Goal: Check status: Check status

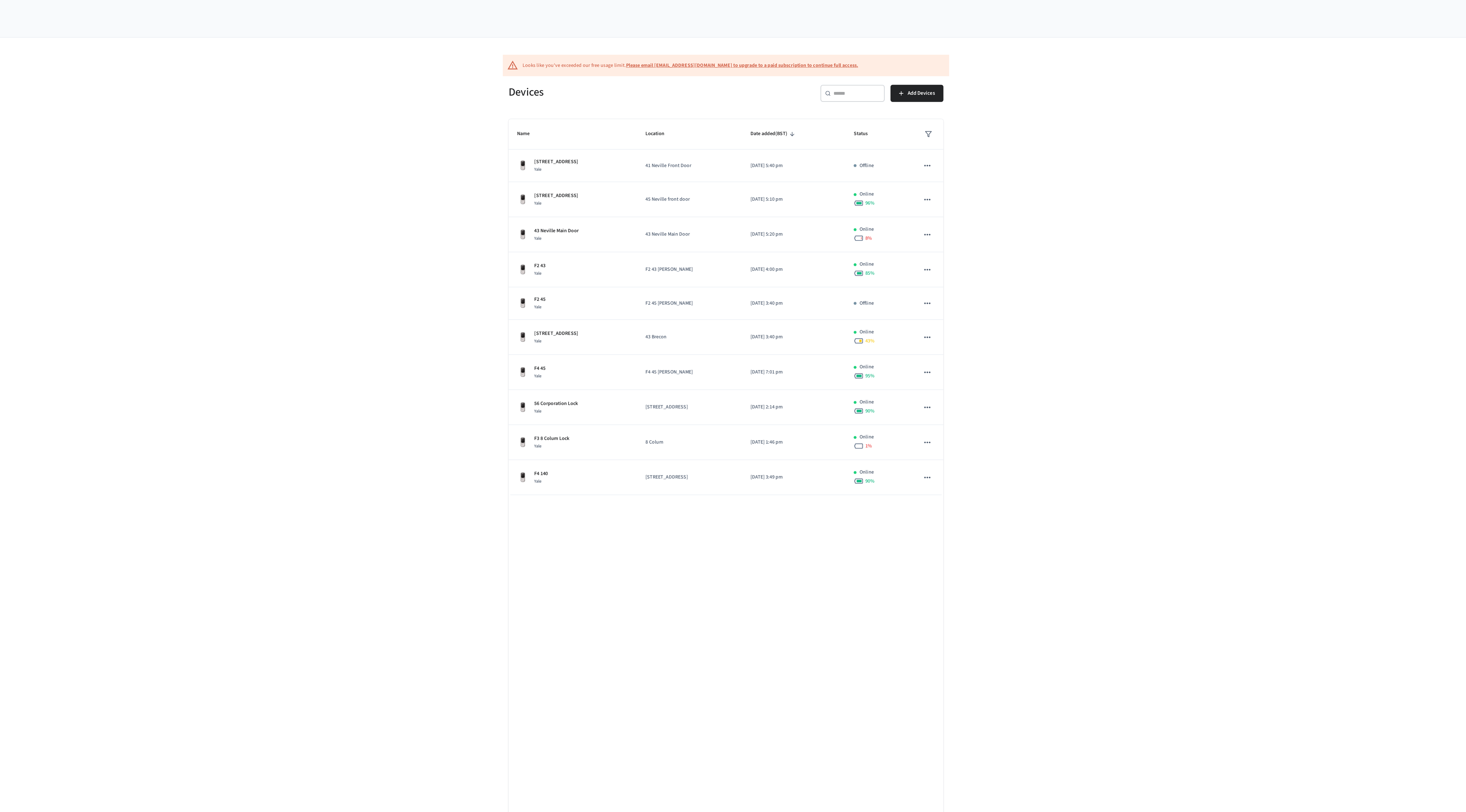
click at [813, 57] on input "text" at bounding box center [811, 56] width 28 height 5
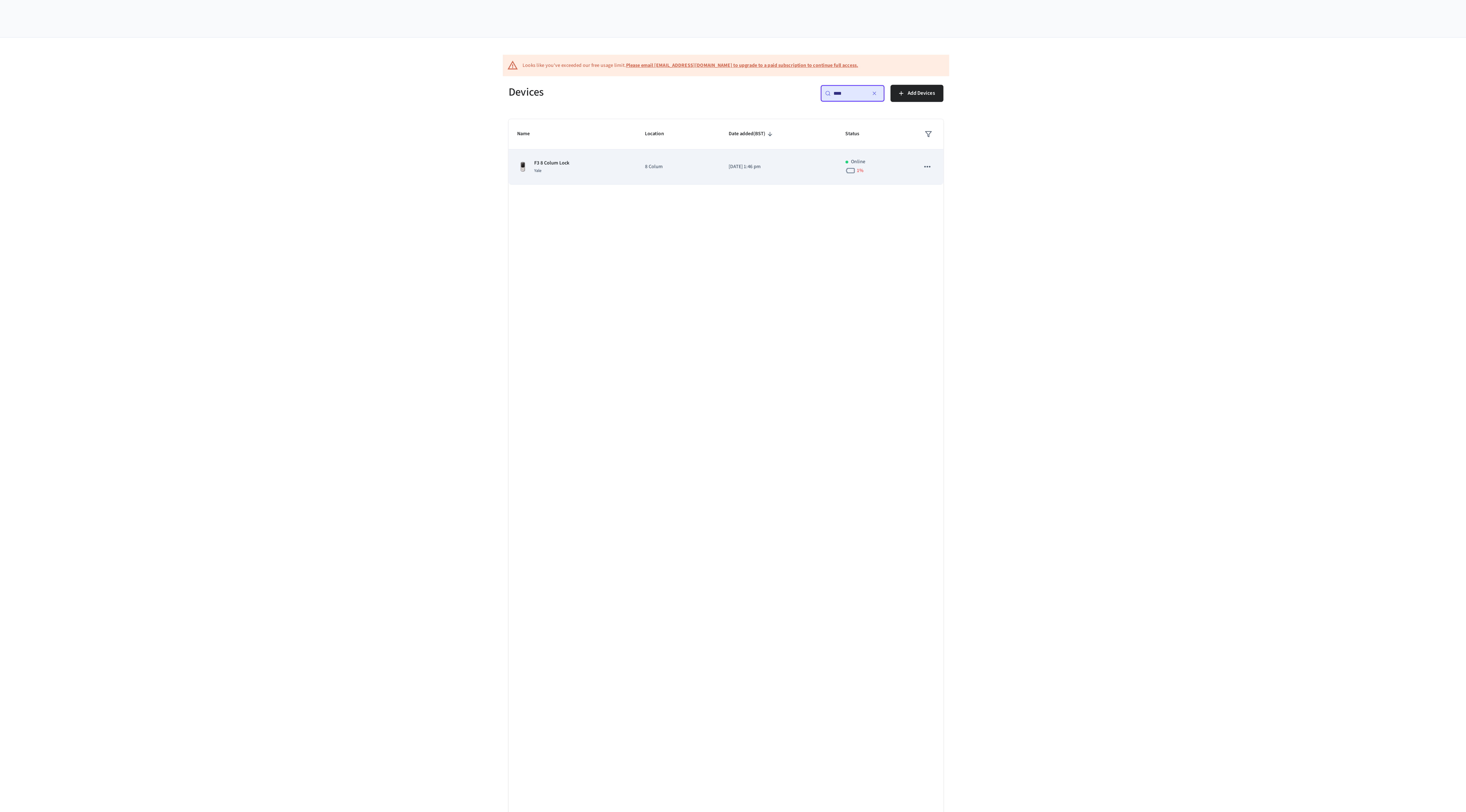
type input "****"
click at [673, 104] on div "F3 8 Colum Lock Yale" at bounding box center [641, 100] width 66 height 9
click at [621, 104] on span "Yale" at bounding box center [620, 102] width 5 height 3
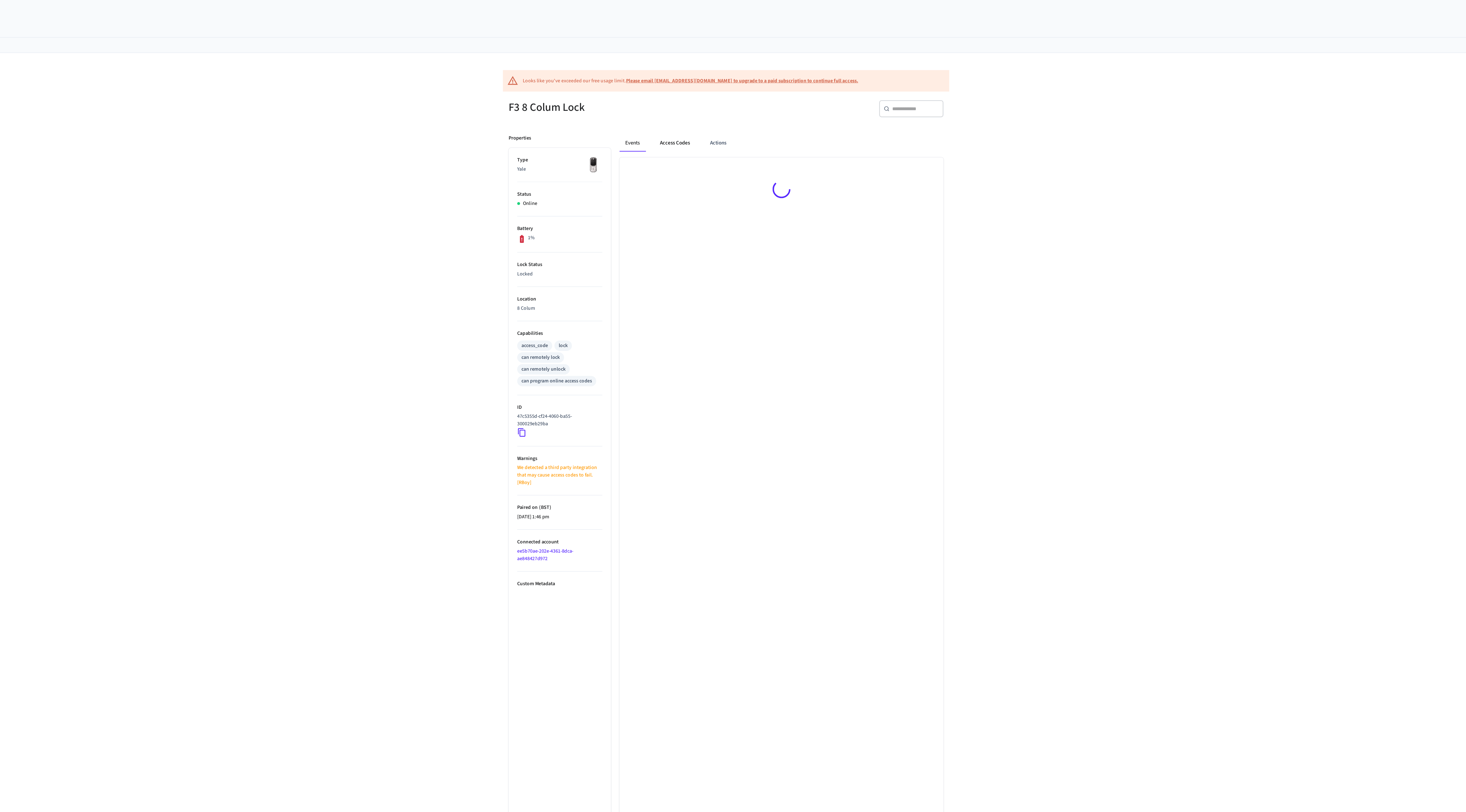
click at [695, 86] on button "Access Codes" at bounding box center [702, 86] width 25 height 10
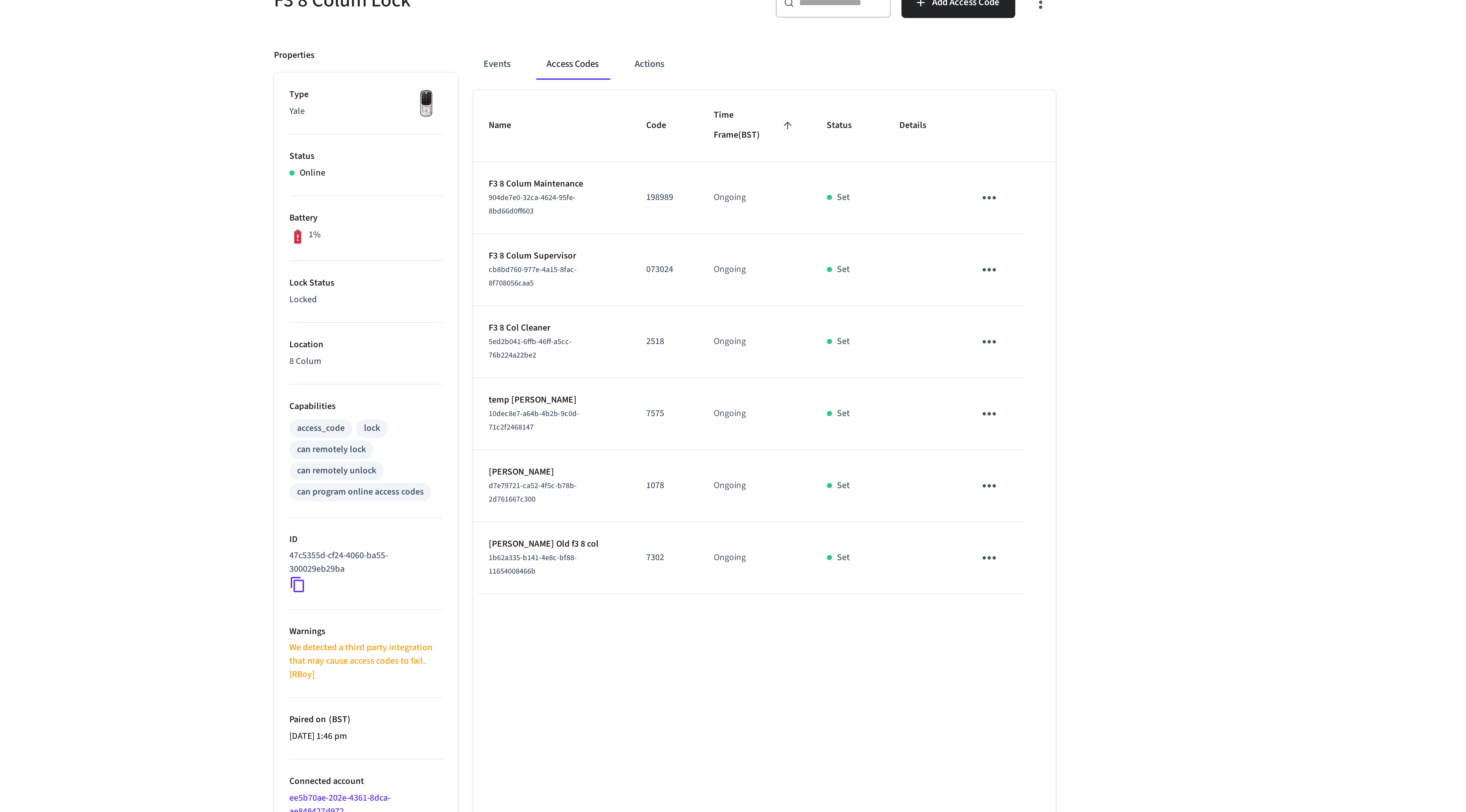
click at [804, 175] on td "Set" at bounding box center [794, 178] width 24 height 24
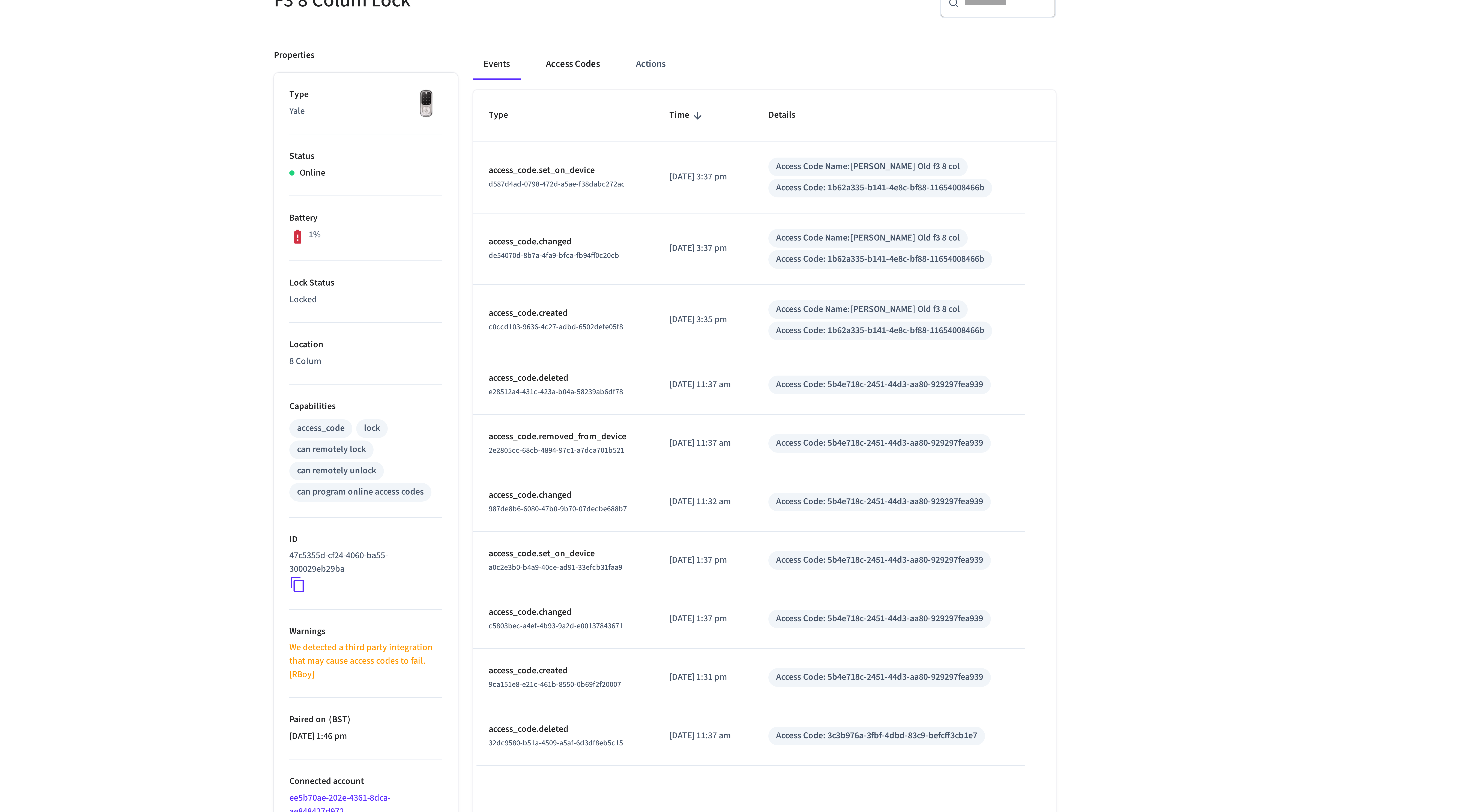
click at [697, 89] on button "Access Codes" at bounding box center [702, 86] width 25 height 10
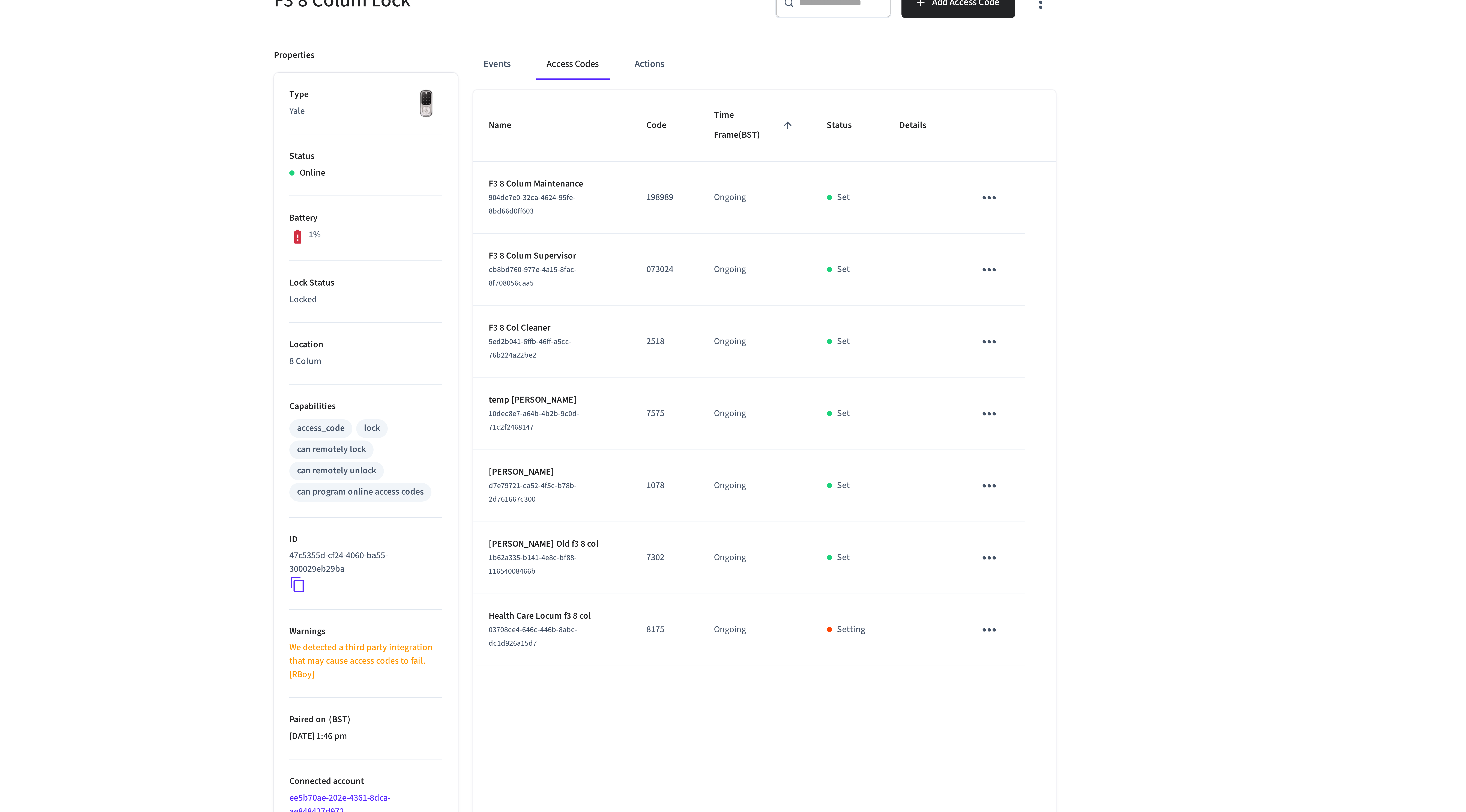
click at [781, 228] on td "Ongoing" at bounding box center [763, 226] width 38 height 24
